Goal: Check status: Check status

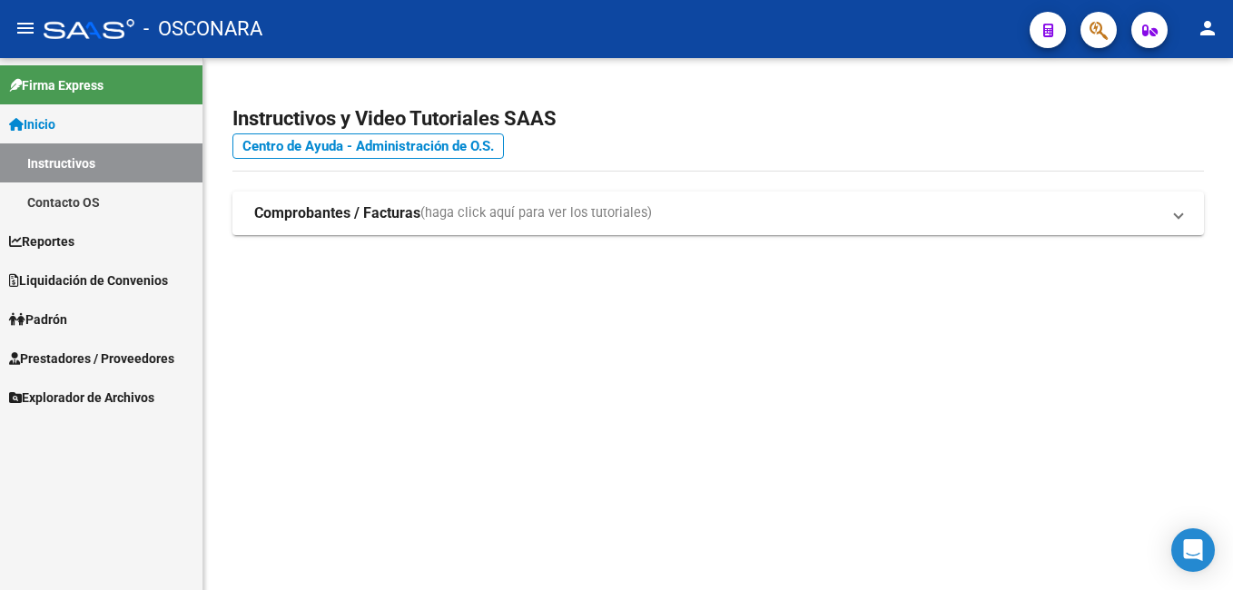
click at [54, 234] on span "Reportes" at bounding box center [41, 242] width 65 height 20
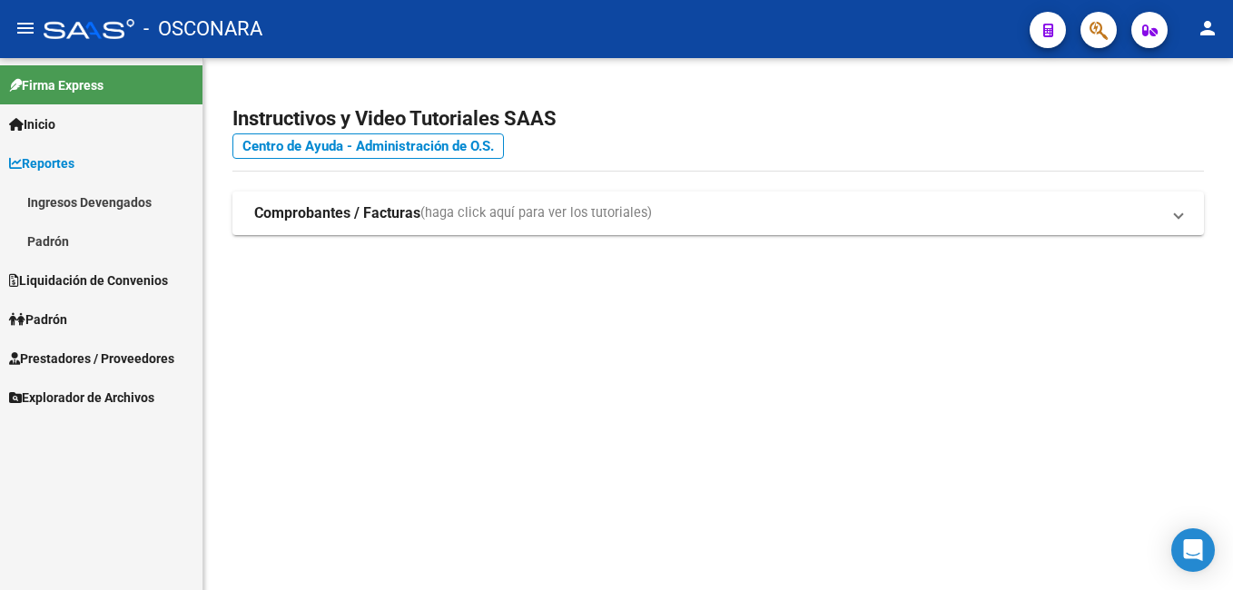
click at [71, 207] on link "Ingresos Devengados" at bounding box center [101, 202] width 203 height 39
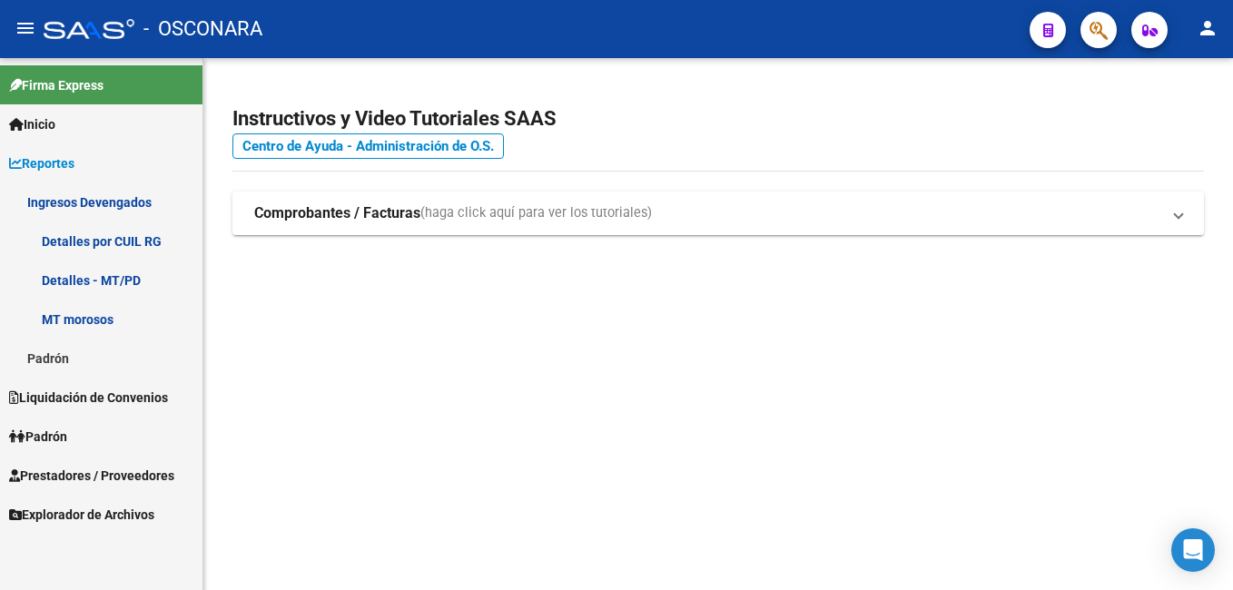
click at [84, 239] on link "Detalles por CUIL RG" at bounding box center [101, 241] width 203 height 39
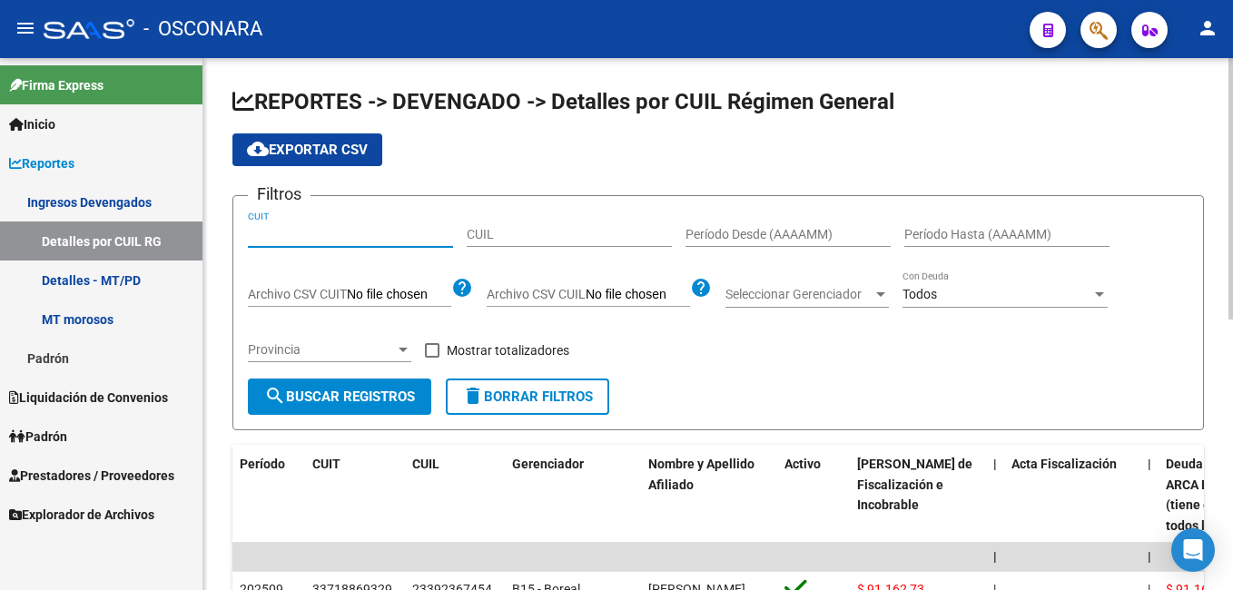
click at [312, 234] on input "CUIT" at bounding box center [350, 234] width 205 height 15
paste input "30-70851933-9"
type input "30-70851933-9"
click at [759, 227] on input "Período Desde (AAAAMM)" at bounding box center [788, 234] width 205 height 15
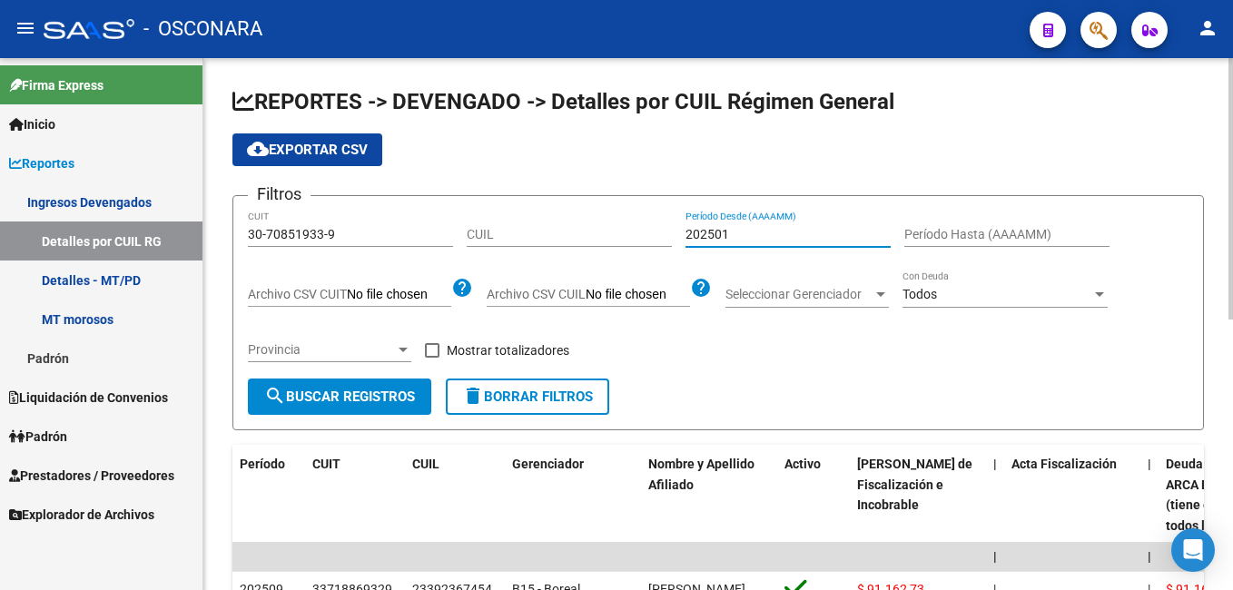
type input "202501"
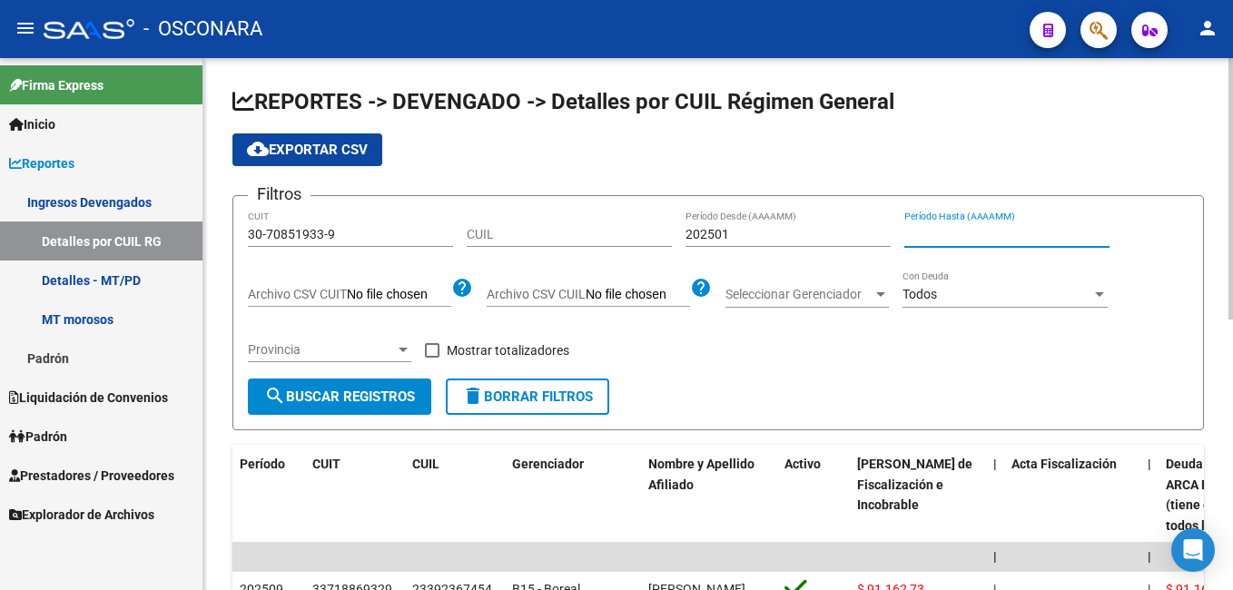
click at [914, 227] on input "Período Hasta (AAAAMM)" at bounding box center [1007, 234] width 205 height 15
type input "202509"
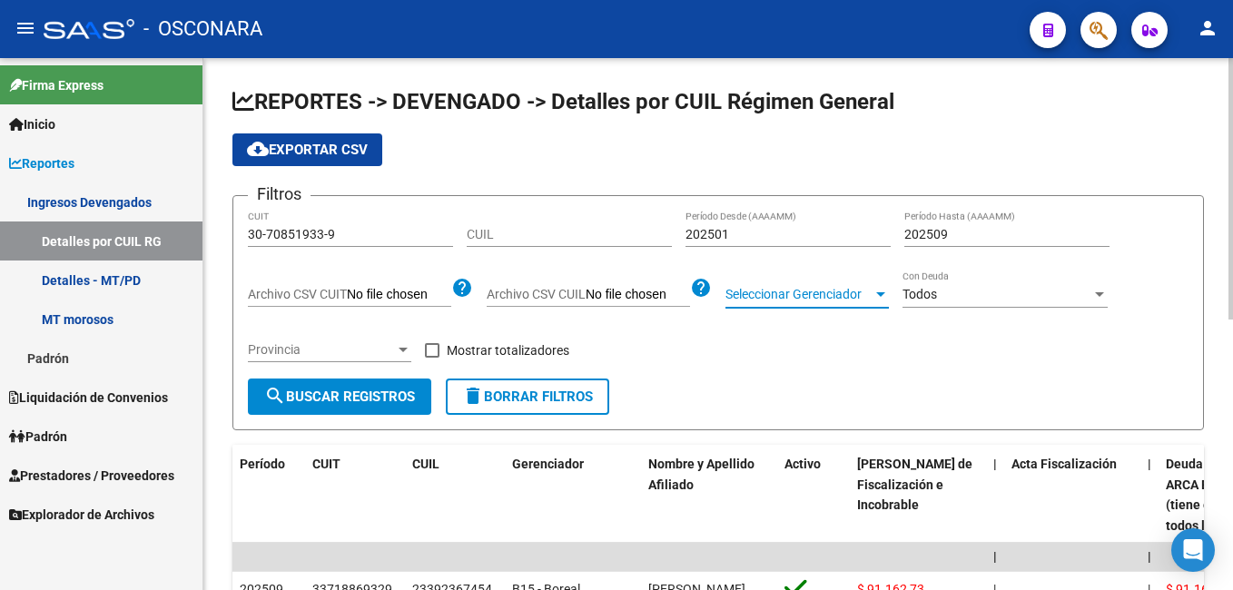
click at [825, 294] on span "Seleccionar Gerenciador" at bounding box center [799, 294] width 147 height 15
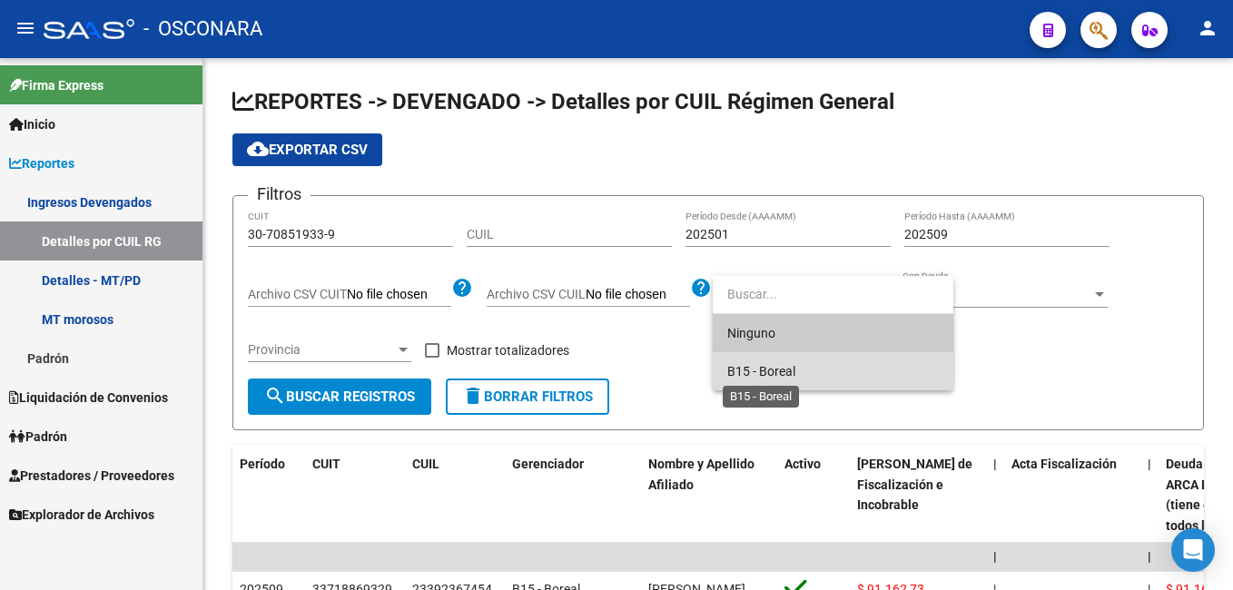
click at [774, 372] on span "B15 - Boreal" at bounding box center [761, 371] width 68 height 15
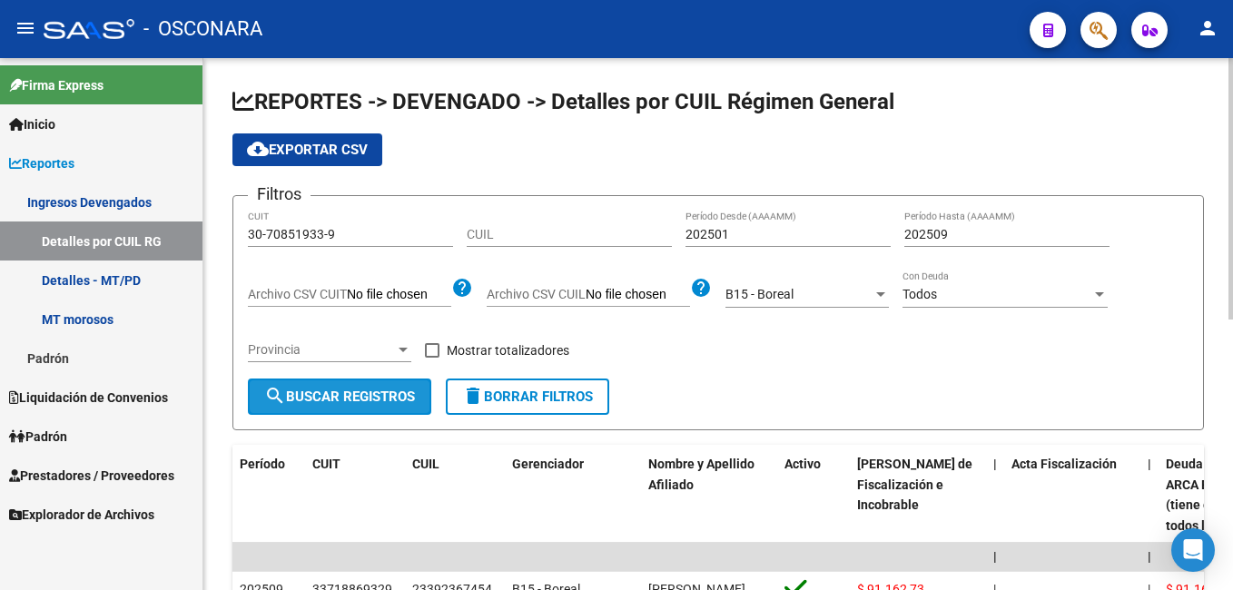
click at [384, 396] on span "search Buscar Registros" at bounding box center [339, 397] width 151 height 16
